Goal: Find specific page/section: Find specific page/section

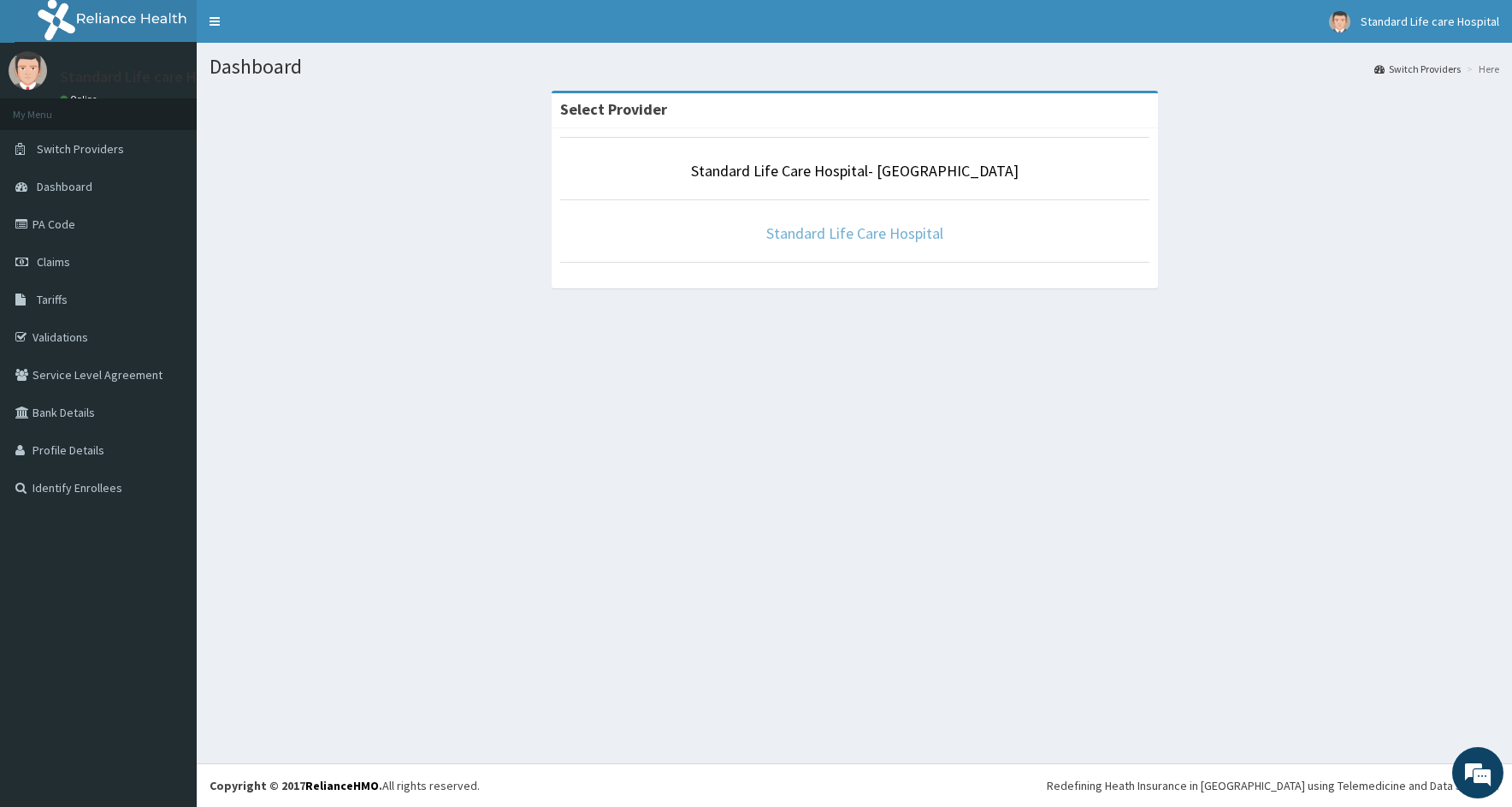
click at [852, 241] on link "Standard Life Care Hospital" at bounding box center [854, 233] width 177 height 20
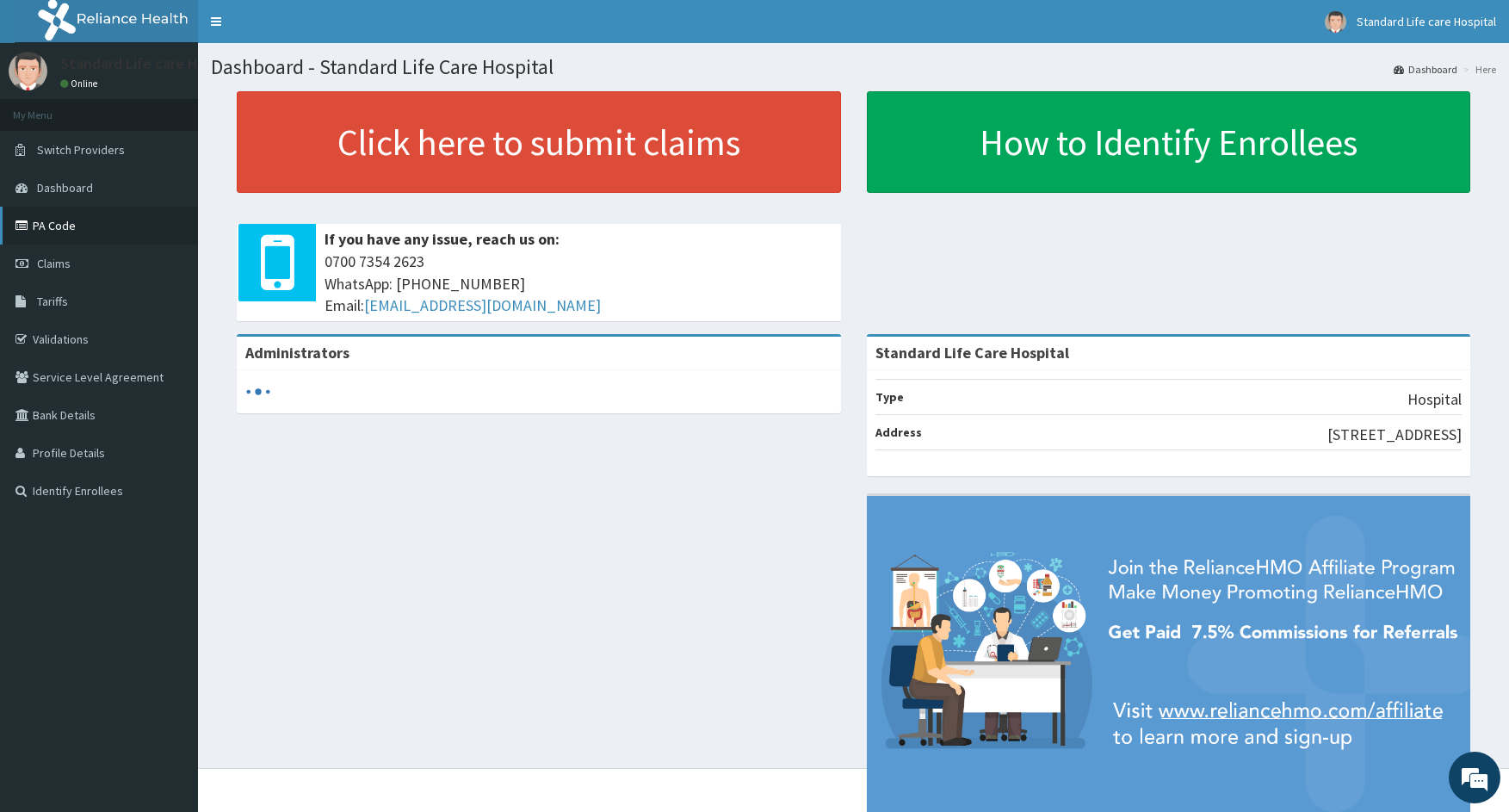
click at [62, 218] on link "PA Code" at bounding box center [99, 225] width 198 height 38
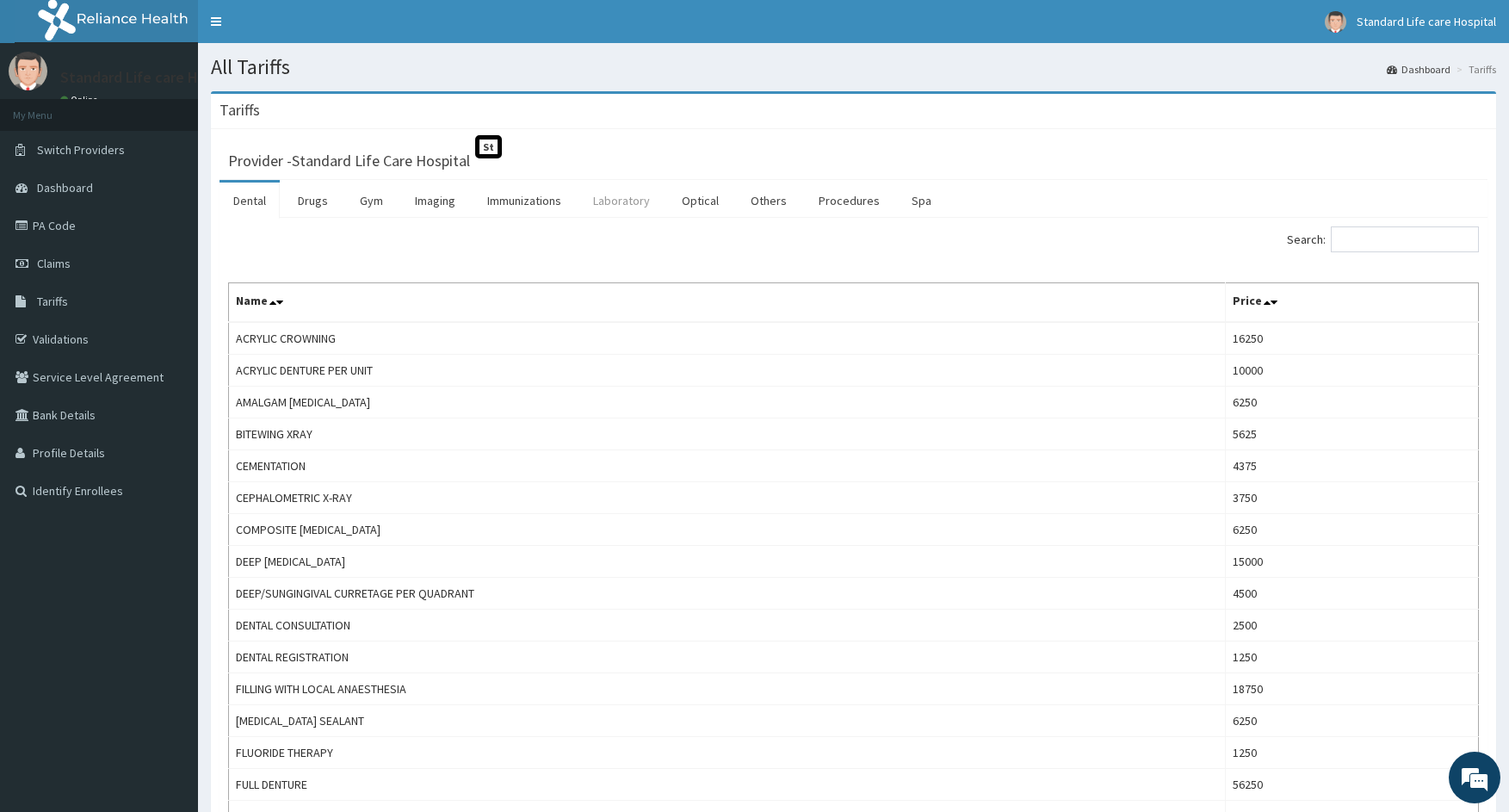
click at [630, 206] on link "Laboratory" at bounding box center [622, 200] width 84 height 36
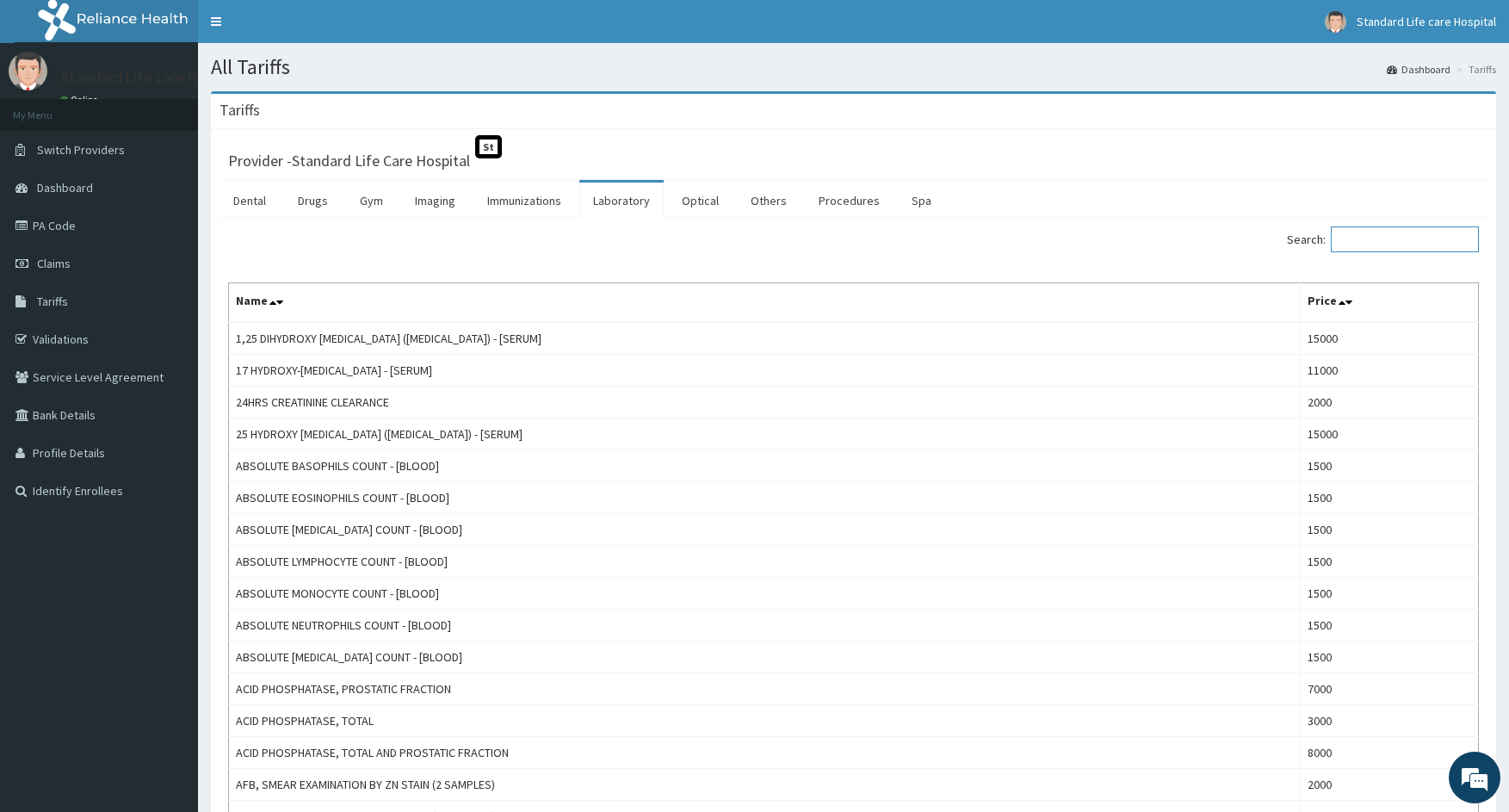
click at [1383, 236] on input "Search:" at bounding box center [1405, 239] width 148 height 26
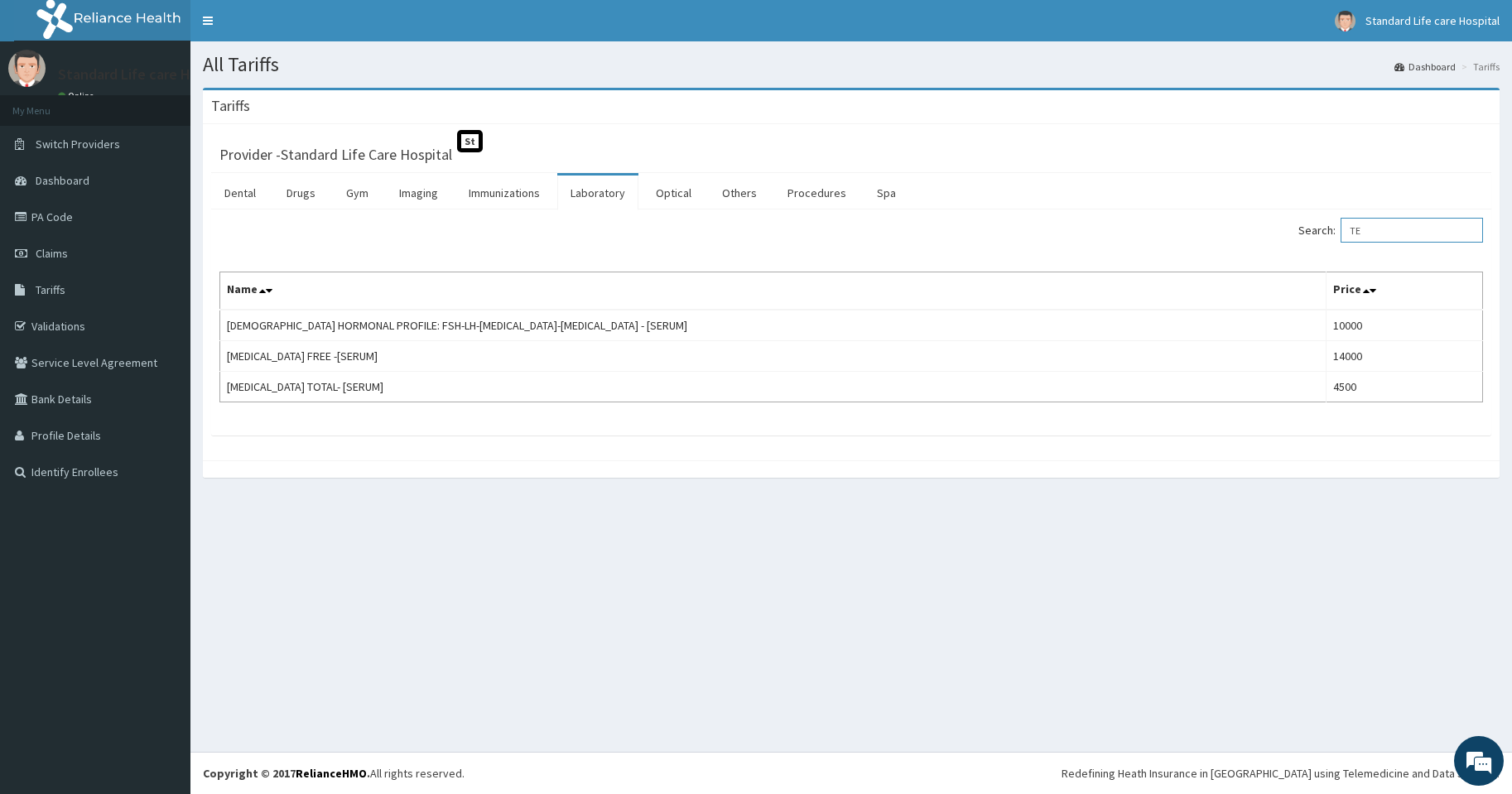
type input "T"
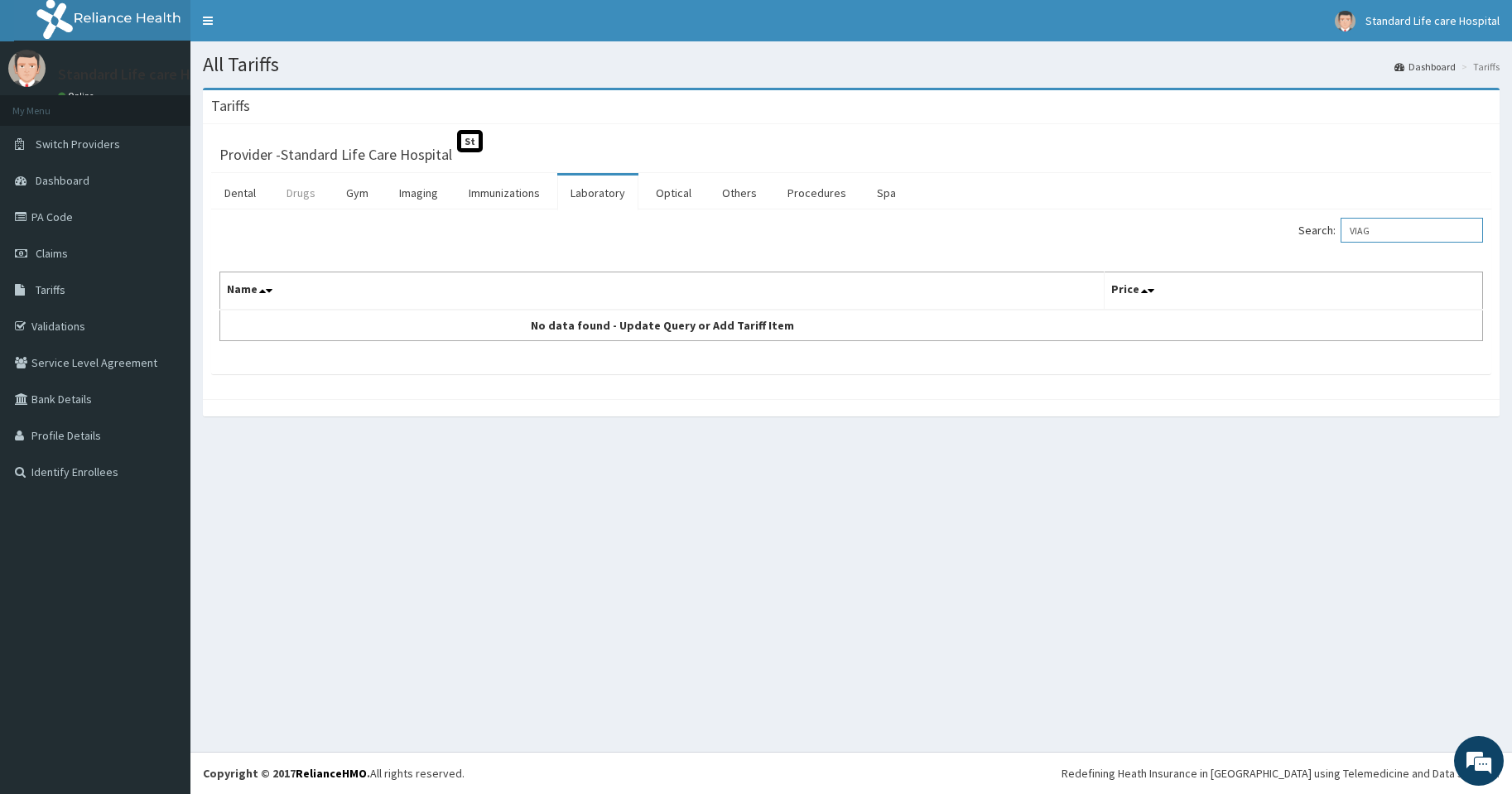
type input "VIAG"
click at [295, 194] on link "Drugs" at bounding box center [300, 192] width 55 height 34
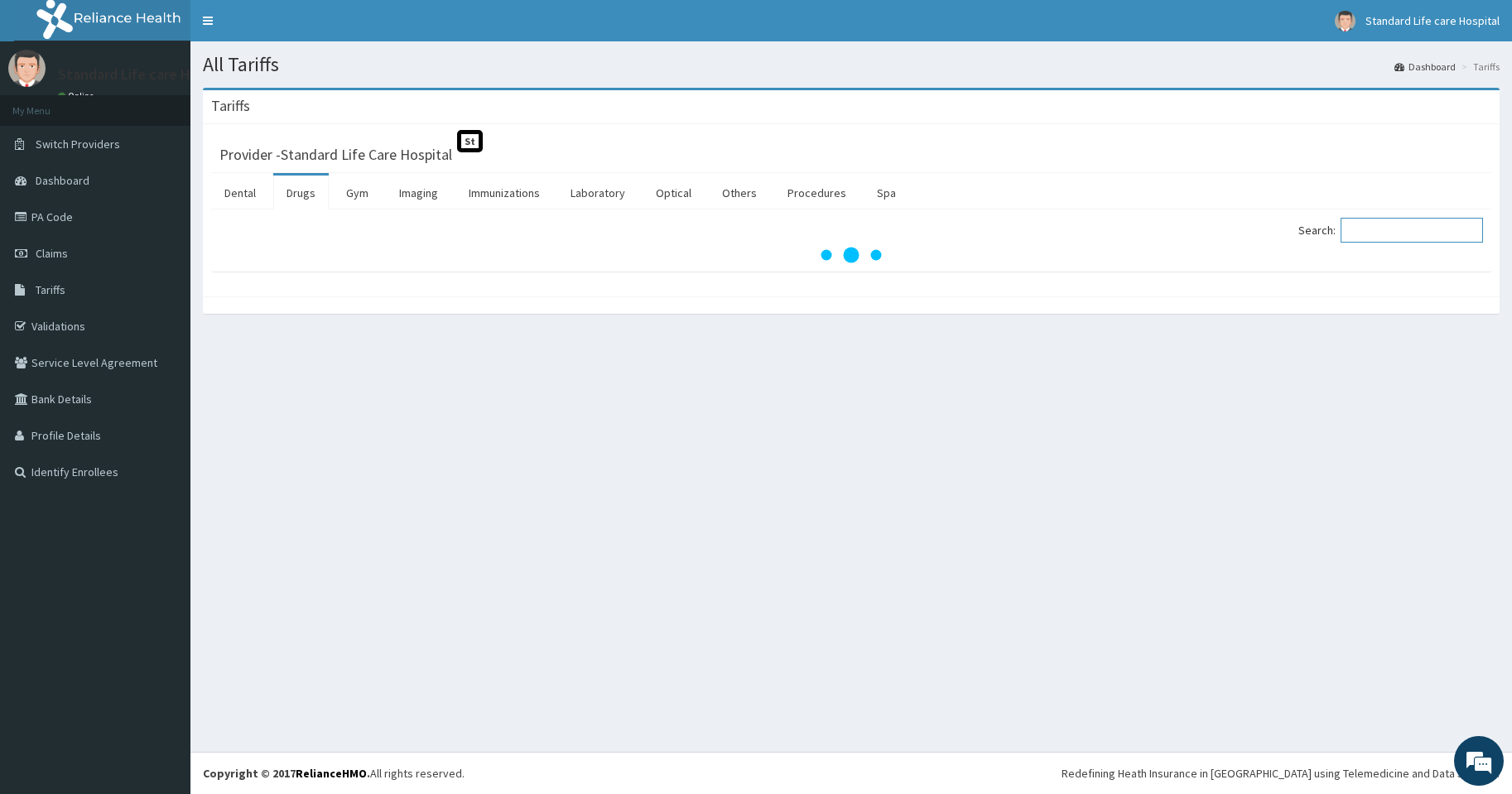
click at [1377, 228] on input "Search:" at bounding box center [1412, 230] width 143 height 25
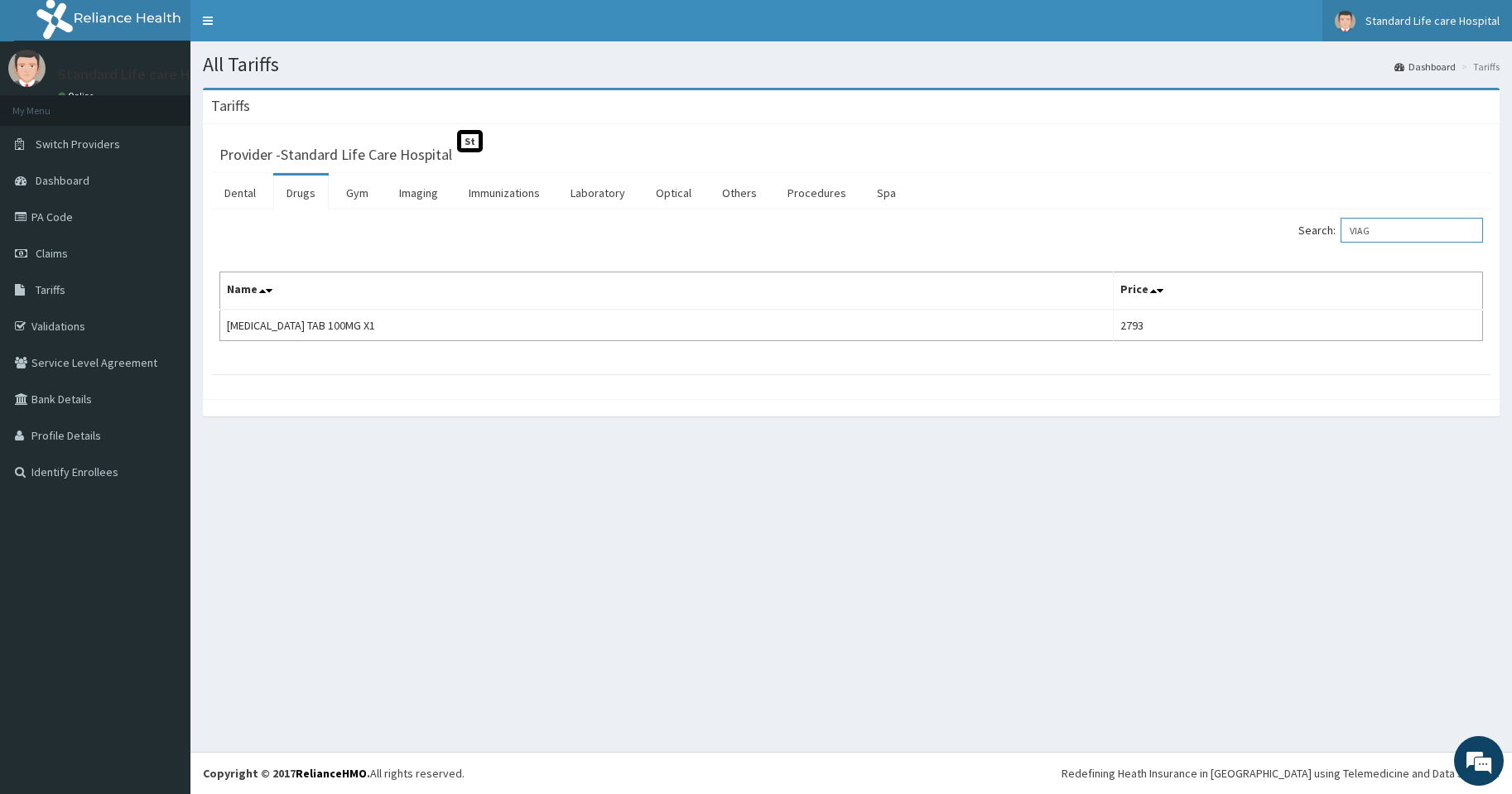
type input "VIAG"
click at [49, 214] on link "PA Code" at bounding box center [95, 217] width 190 height 36
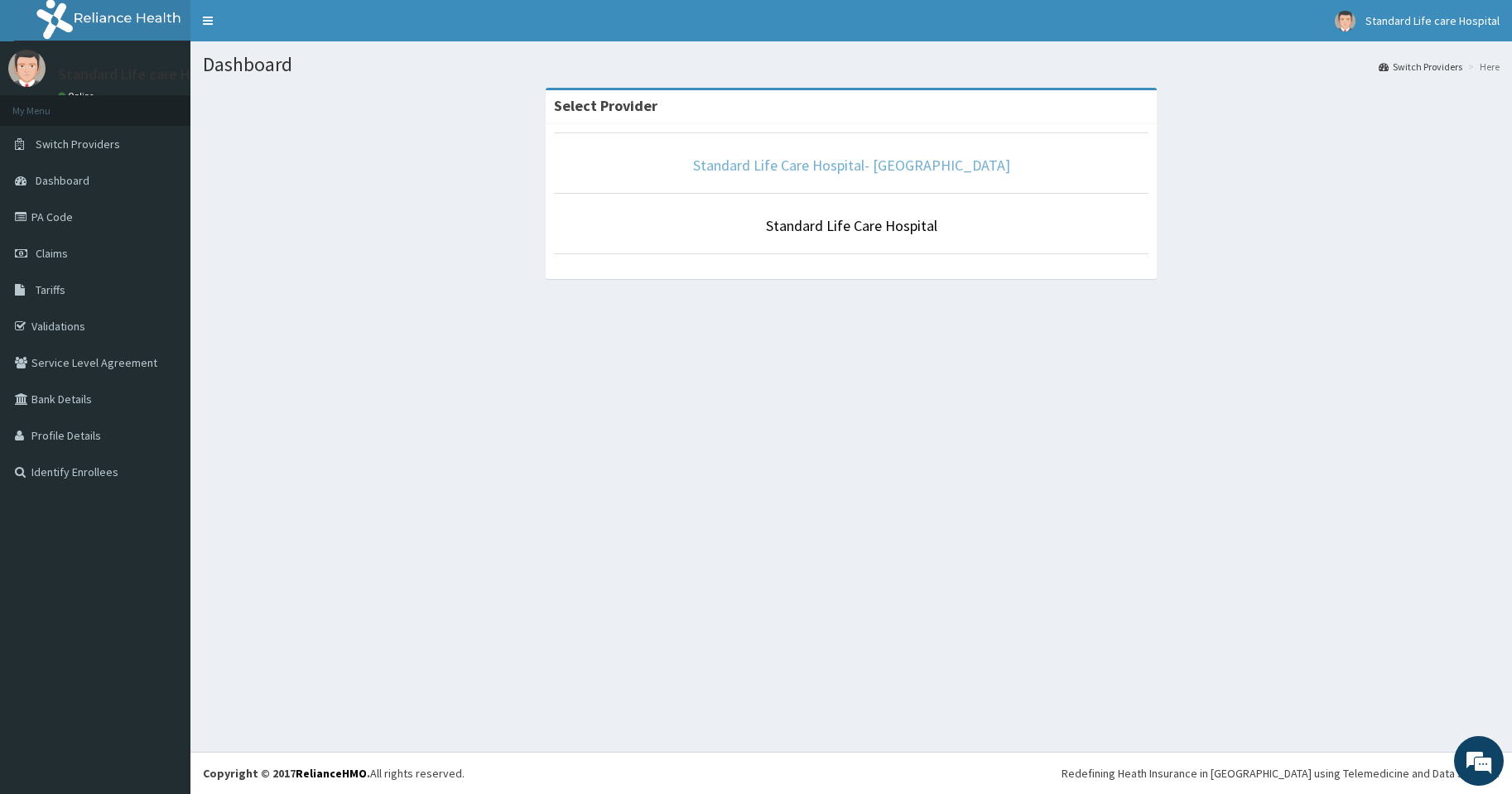
click at [810, 164] on link "Standard Life Care Hospital- [GEOGRAPHIC_DATA]" at bounding box center [852, 165] width 317 height 19
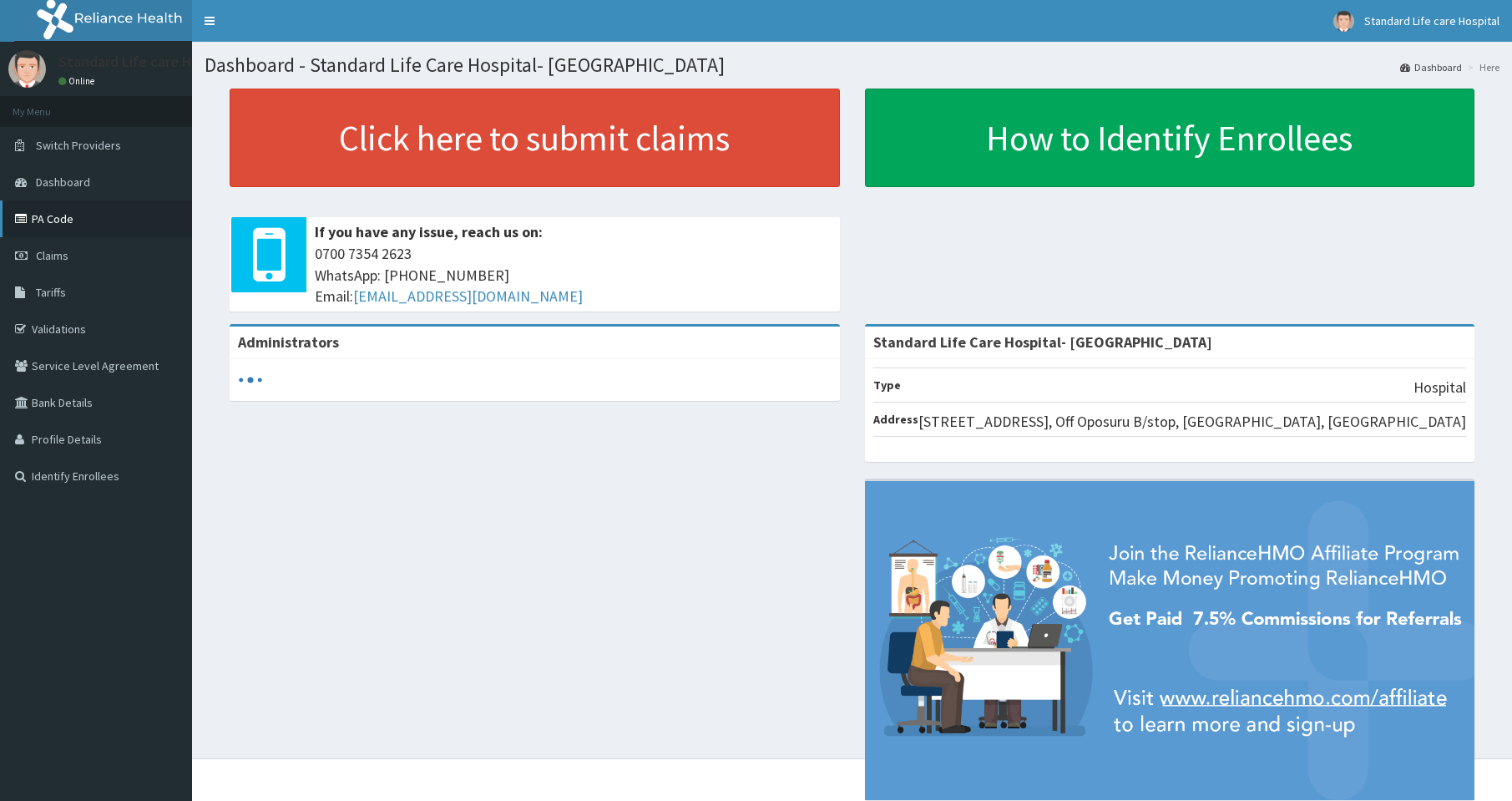
click at [58, 214] on link "PA Code" at bounding box center [96, 218] width 192 height 36
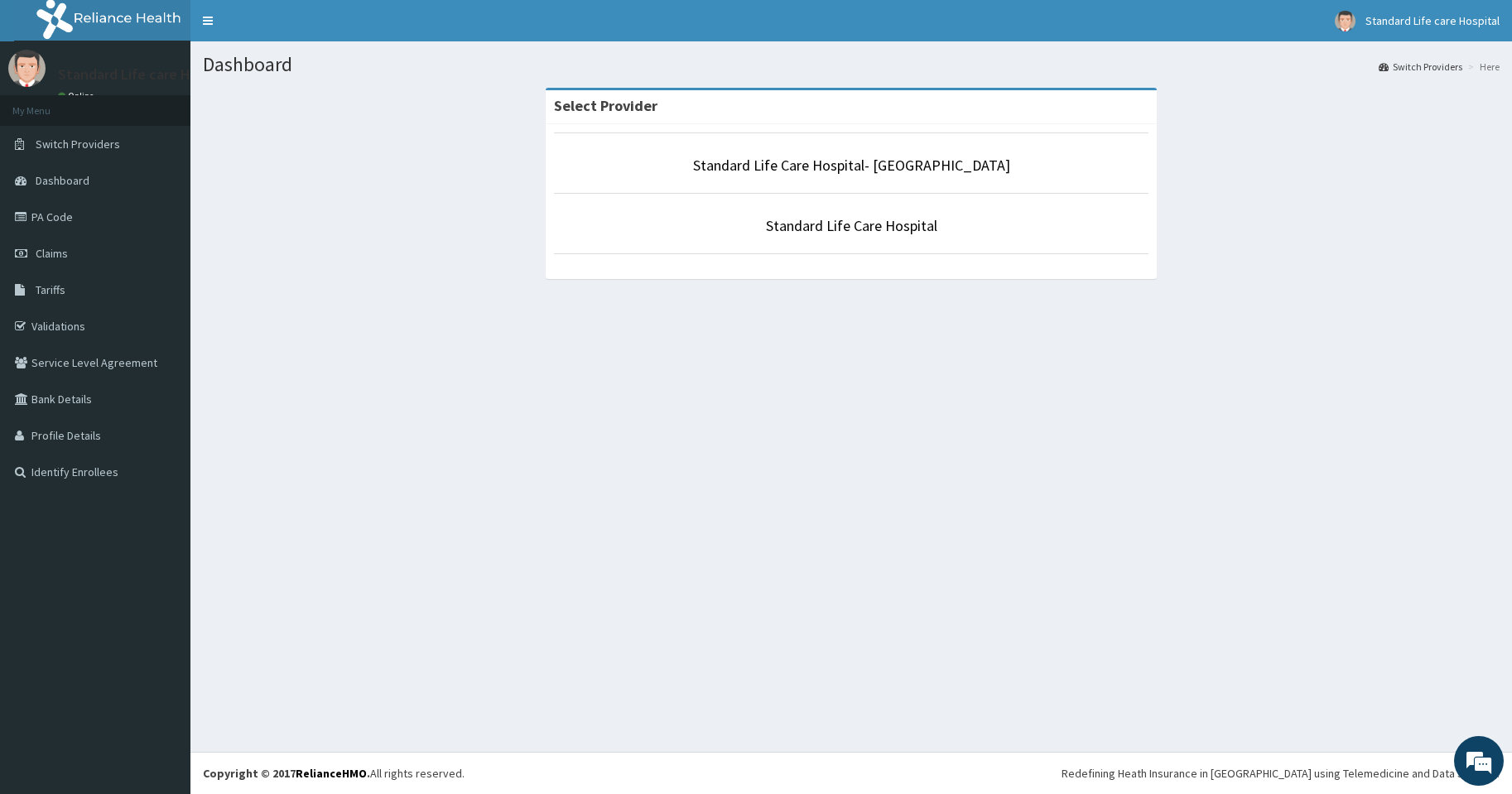
click at [828, 232] on link "Standard Life Care Hospital" at bounding box center [852, 225] width 172 height 19
